Goal: Use online tool/utility

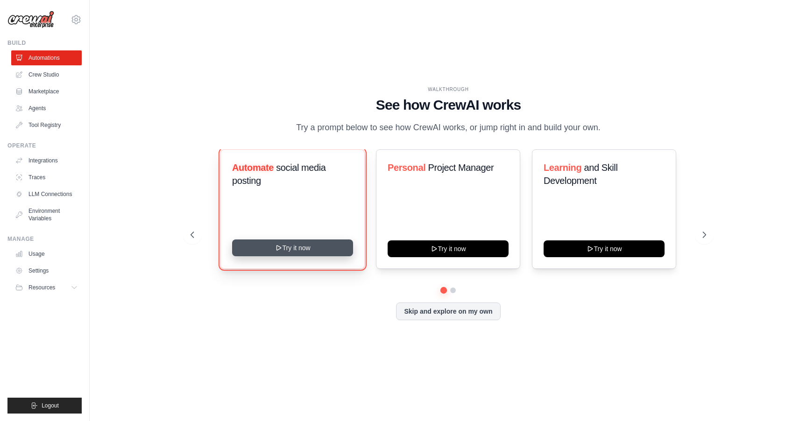
click at [286, 244] on button "Try it now" at bounding box center [292, 247] width 121 height 17
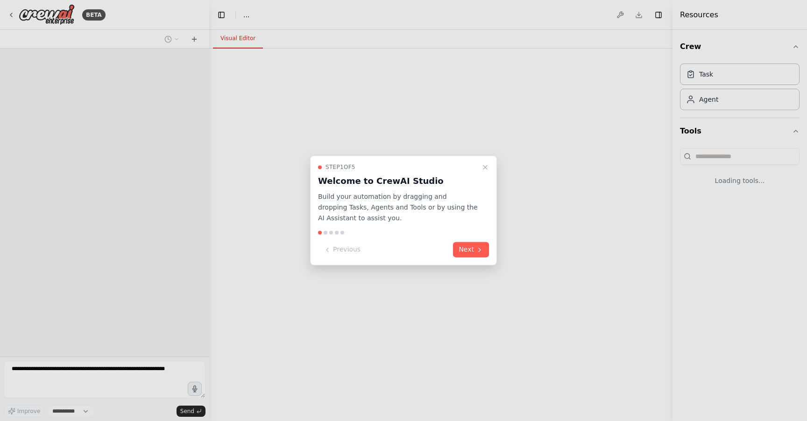
select select "****"
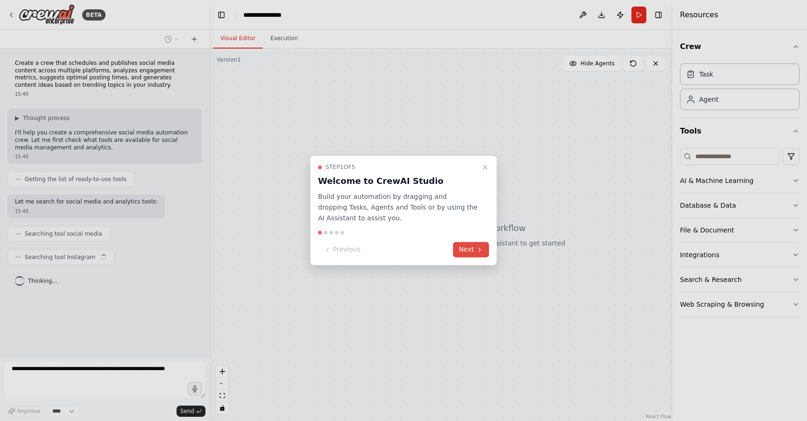
click at [459, 247] on button "Next" at bounding box center [471, 249] width 36 height 15
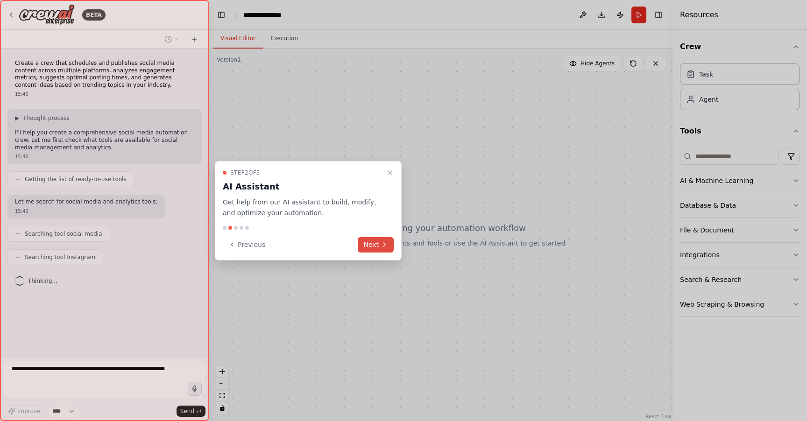
click at [386, 238] on button "Next" at bounding box center [376, 244] width 36 height 15
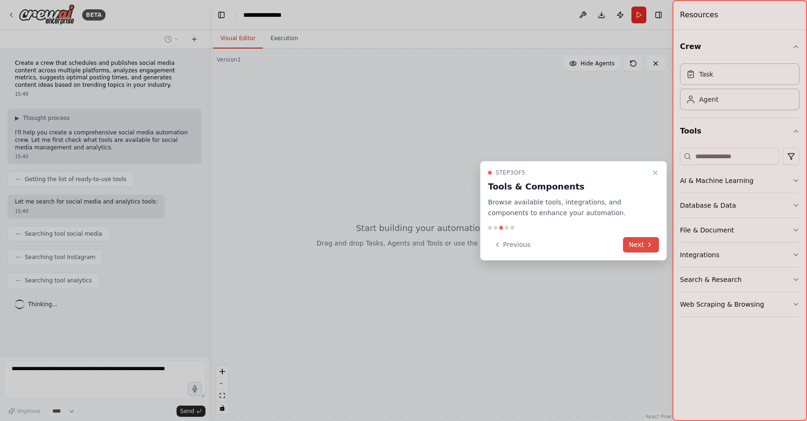
click at [633, 238] on button "Next" at bounding box center [641, 244] width 36 height 15
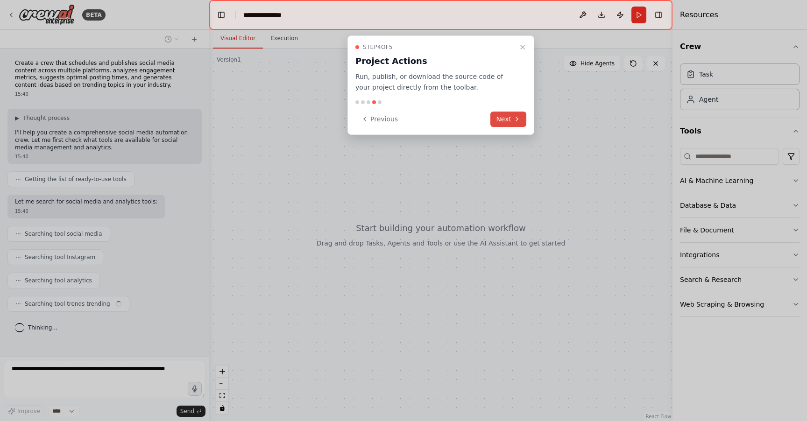
click at [503, 115] on button "Next" at bounding box center [508, 119] width 36 height 15
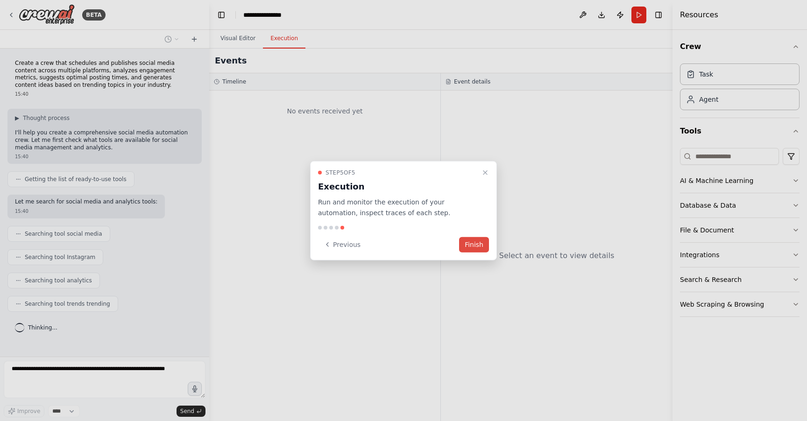
click at [474, 245] on button "Finish" at bounding box center [474, 244] width 30 height 15
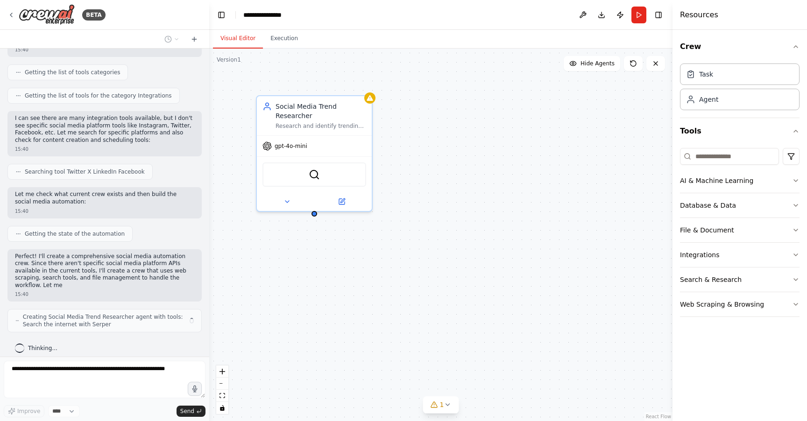
scroll to position [333, 0]
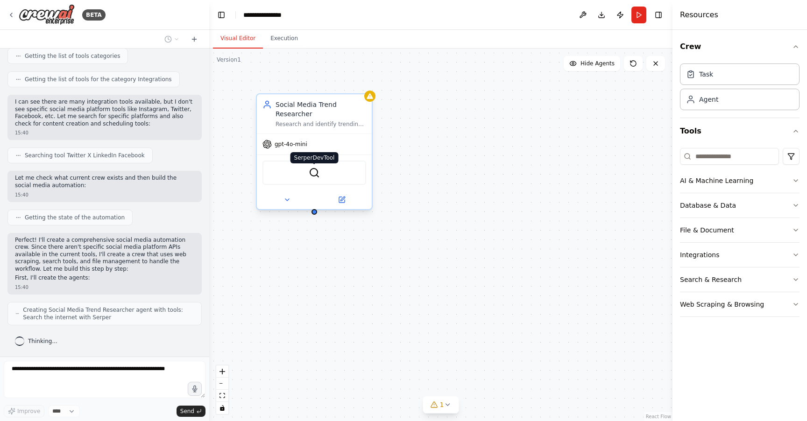
click at [312, 173] on img at bounding box center [314, 172] width 11 height 11
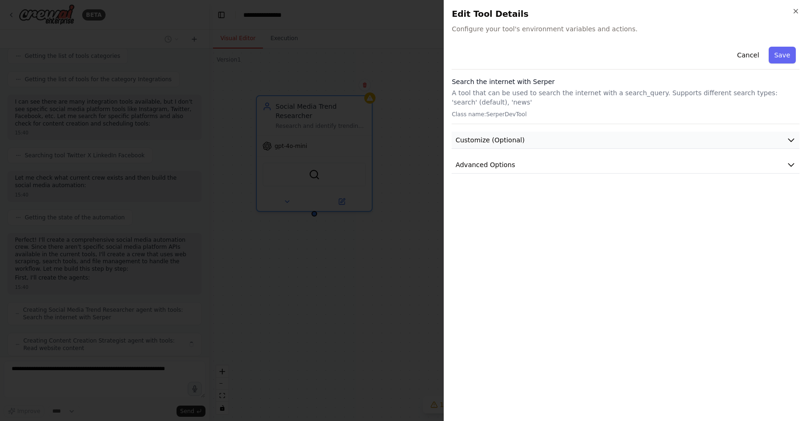
scroll to position [364, 0]
click at [475, 137] on span "Customize (Optional)" at bounding box center [489, 139] width 69 height 9
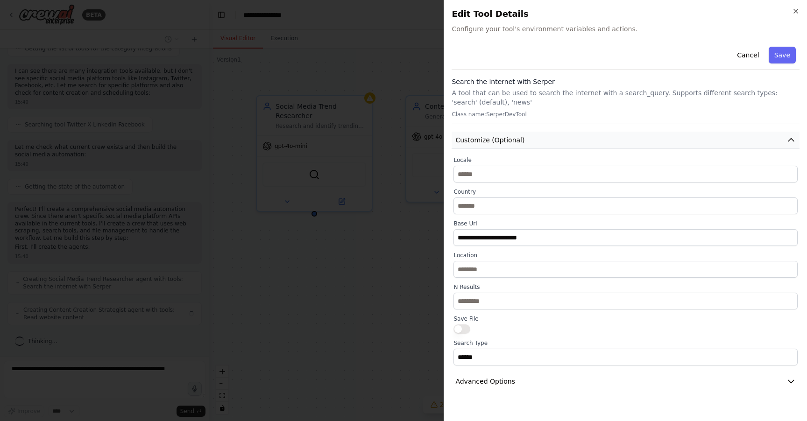
click at [475, 137] on span "Customize (Optional)" at bounding box center [489, 139] width 69 height 9
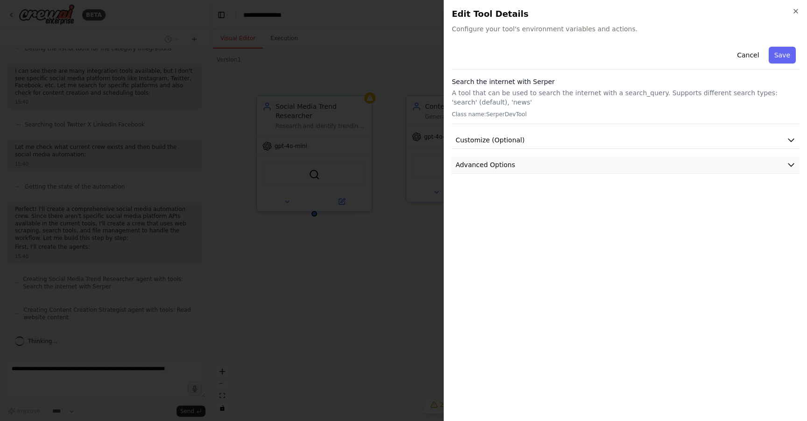
click at [482, 168] on span "Advanced Options" at bounding box center [485, 164] width 60 height 9
click at [394, 211] on div at bounding box center [403, 210] width 807 height 421
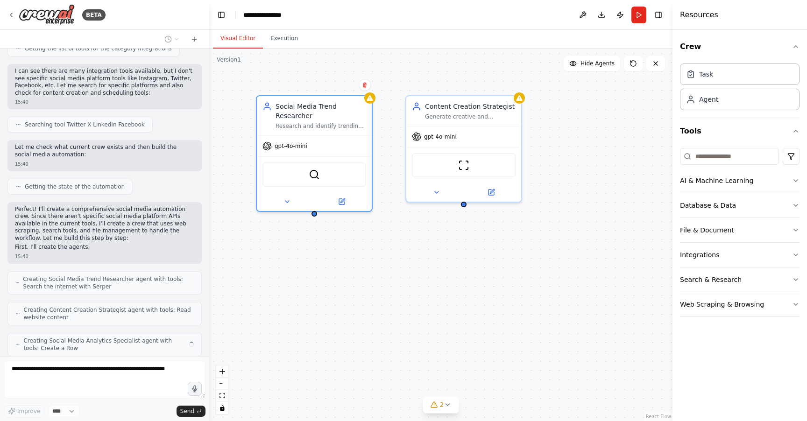
scroll to position [394, 0]
